Goal: Navigation & Orientation: Find specific page/section

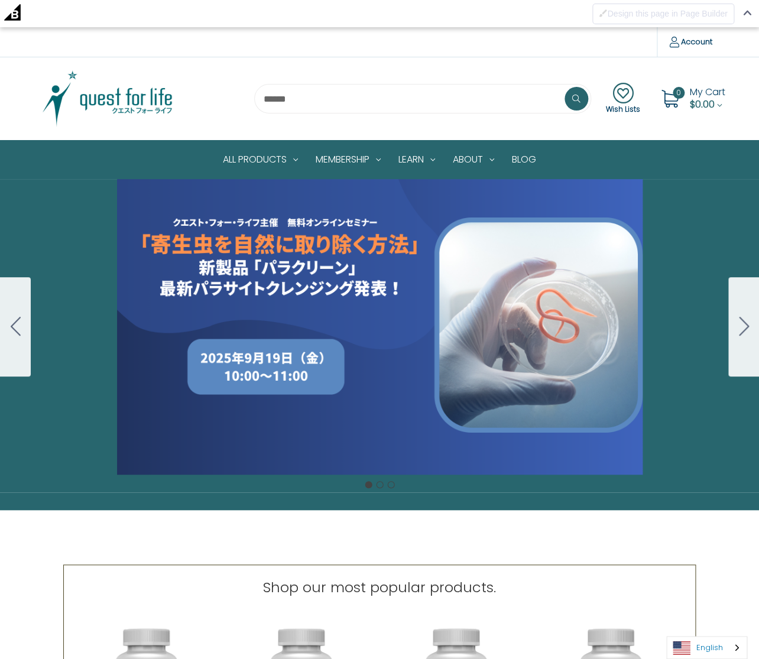
click at [723, 648] on link "English" at bounding box center [707, 648] width 80 height 22
click at [712, 622] on link "日本語" at bounding box center [698, 626] width 62 height 22
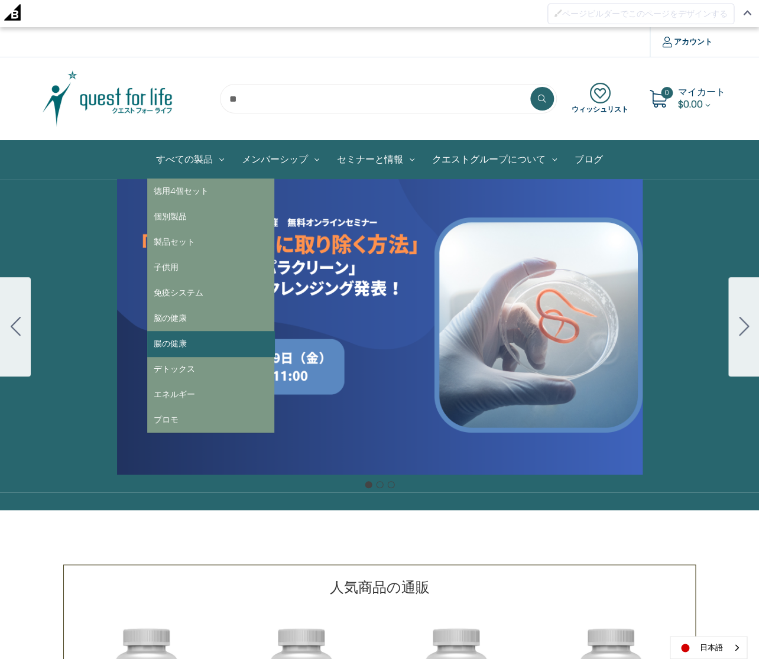
click at [180, 341] on link "腸の健康" at bounding box center [210, 343] width 127 height 25
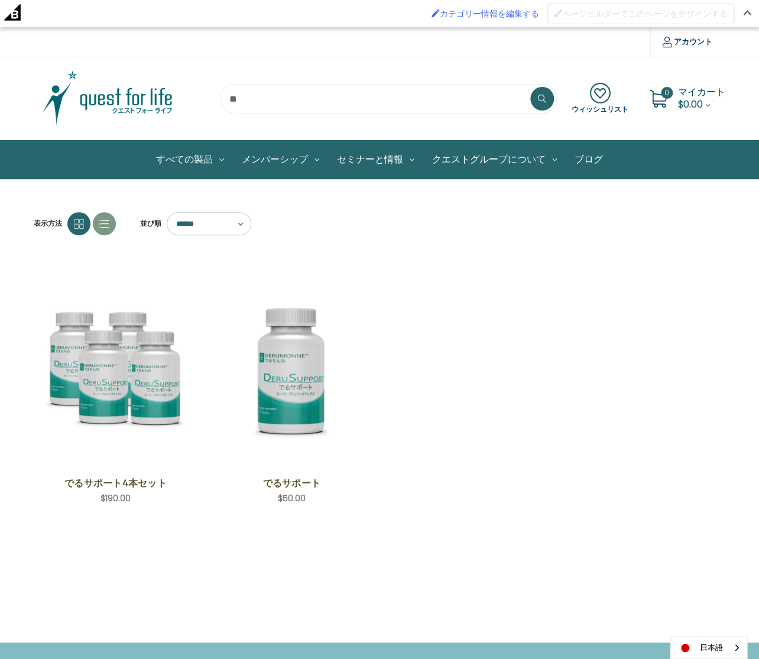
click at [563, 24] on button "ページビルダーでこのページをデザインする" at bounding box center [641, 14] width 187 height 21
